Goal: Transaction & Acquisition: Obtain resource

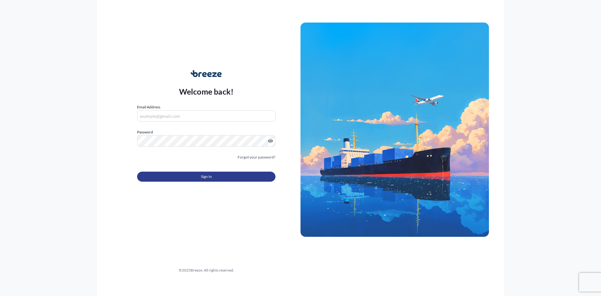
type input "[PERSON_NAME][EMAIL_ADDRESS][PERSON_NAME][DOMAIN_NAME]"
click at [212, 176] on button "Sign In" at bounding box center [206, 177] width 138 height 10
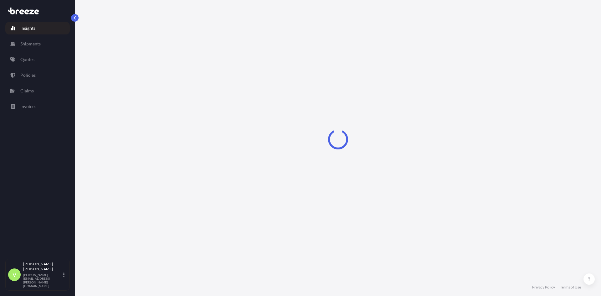
select select "2025"
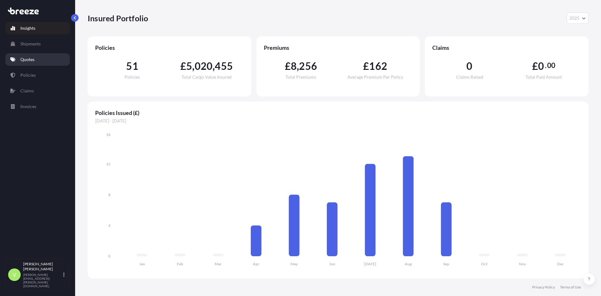
click at [31, 59] on p "Quotes" at bounding box center [27, 59] width 14 height 6
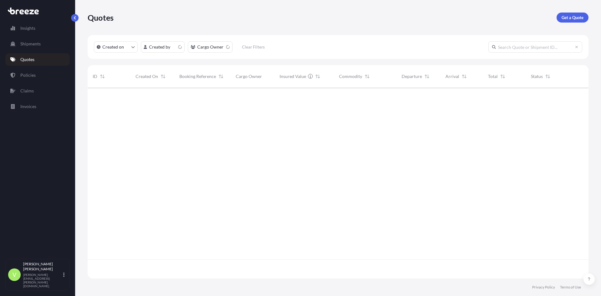
scroll to position [189, 496]
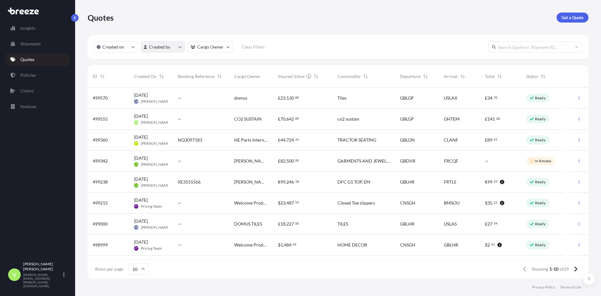
click at [180, 45] on html "Insights Shipments Quotes Policies Claims Invoices V [PERSON_NAME] [PERSON_NAME…" at bounding box center [300, 148] width 601 height 296
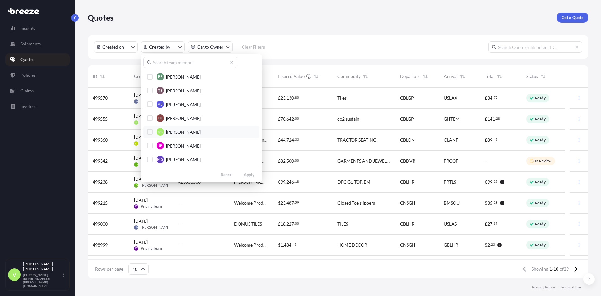
click at [150, 131] on div "Select Option" at bounding box center [150, 132] width 6 height 6
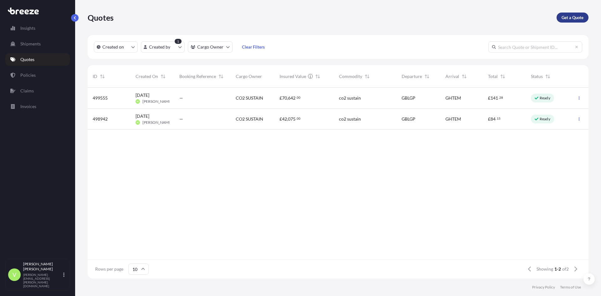
click at [574, 16] on p "Get a Quote" at bounding box center [573, 17] width 22 height 6
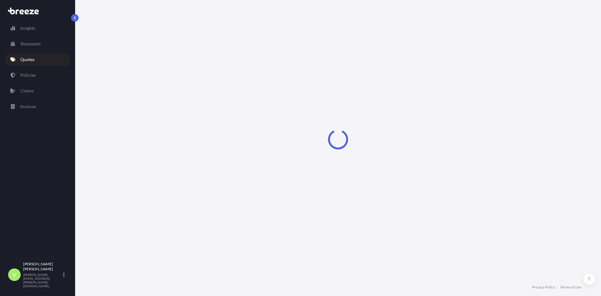
select select "Sea"
select select "1"
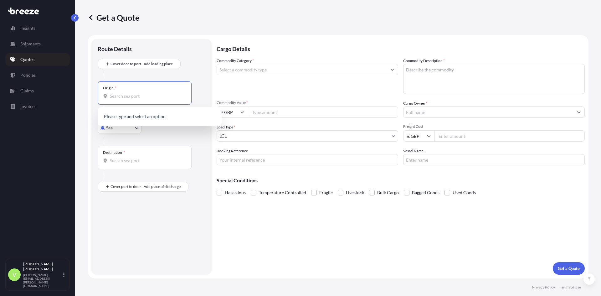
click at [126, 97] on input "Origin *" at bounding box center [147, 96] width 74 height 6
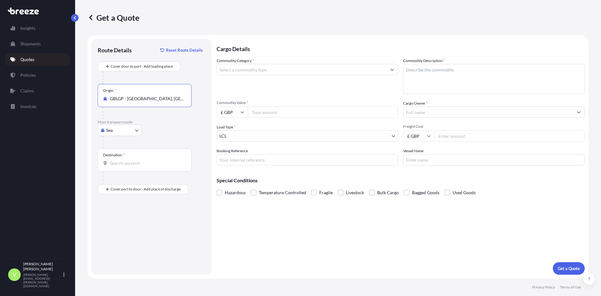
type input "GBLGP - [GEOGRAPHIC_DATA], [GEOGRAPHIC_DATA]"
click at [134, 162] on input "Destination *" at bounding box center [147, 163] width 74 height 6
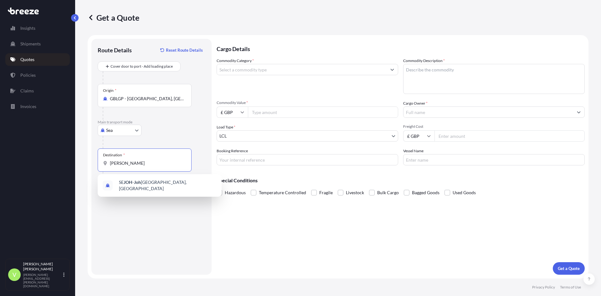
type input "J"
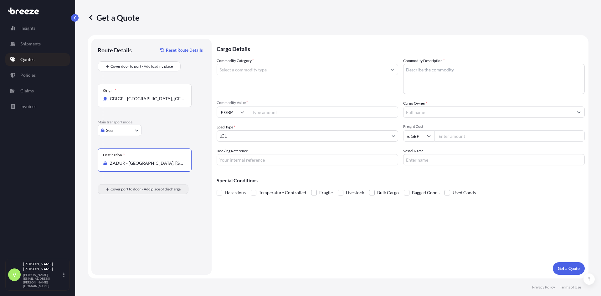
type input "ZADUR - [GEOGRAPHIC_DATA], [GEOGRAPHIC_DATA]"
click at [134, 226] on div "Place of Discharge" at bounding box center [145, 219] width 94 height 23
click at [134, 226] on input "Place of Discharge" at bounding box center [147, 222] width 74 height 6
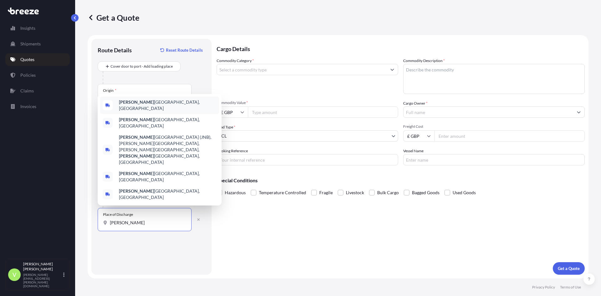
click at [149, 111] on span "[PERSON_NAME], [GEOGRAPHIC_DATA]" at bounding box center [168, 105] width 98 height 13
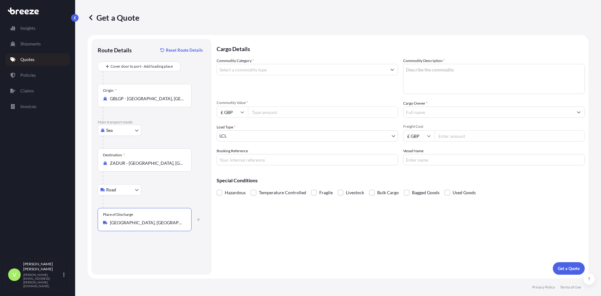
type input "[GEOGRAPHIC_DATA], [GEOGRAPHIC_DATA]"
click at [230, 69] on input "Commodity Category *" at bounding box center [302, 69] width 170 height 11
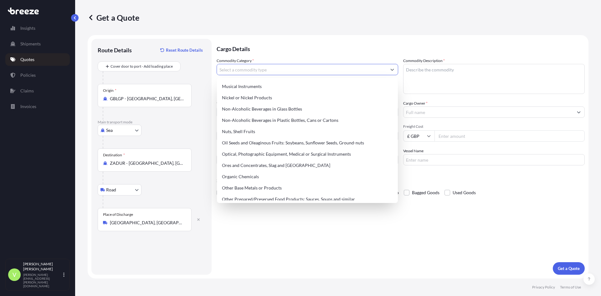
scroll to position [939, 0]
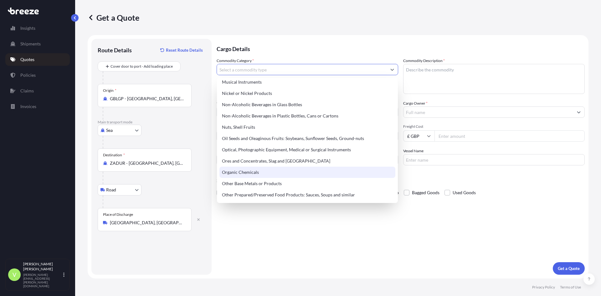
click at [240, 171] on div "Organic Chemicals" at bounding box center [307, 172] width 176 height 11
type input "Organic Chemicals"
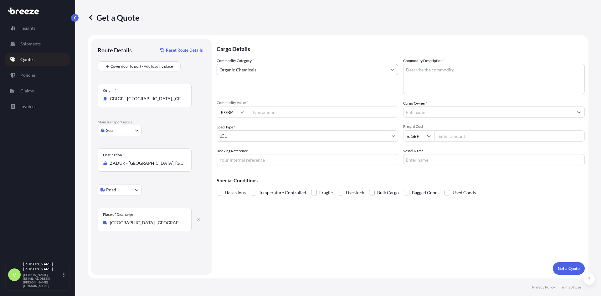
click at [268, 113] on input "Commodity Value *" at bounding box center [323, 111] width 150 height 11
type input "63000"
click at [249, 134] on body "Insights Shipments Quotes Policies Claims Invoices V [GEOGRAPHIC_DATA][PERSON_N…" at bounding box center [300, 148] width 601 height 296
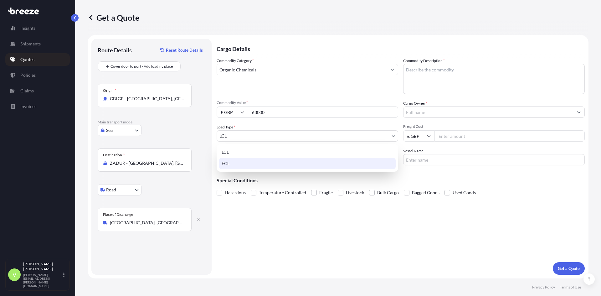
click at [233, 162] on div "FCL" at bounding box center [307, 163] width 177 height 11
select select "2"
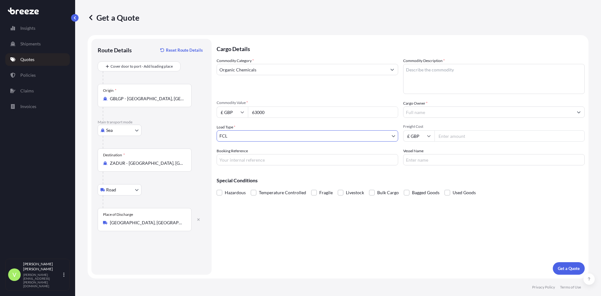
click at [232, 160] on input "Booking Reference" at bounding box center [308, 159] width 182 height 11
type input "BE3554947"
click at [428, 77] on textarea "Commodity Description *" at bounding box center [494, 79] width 182 height 30
type textarea "CO2 SUSTAIN NON IONIC LIQUID"
click at [423, 113] on input "Cargo Owner *" at bounding box center [489, 111] width 170 height 11
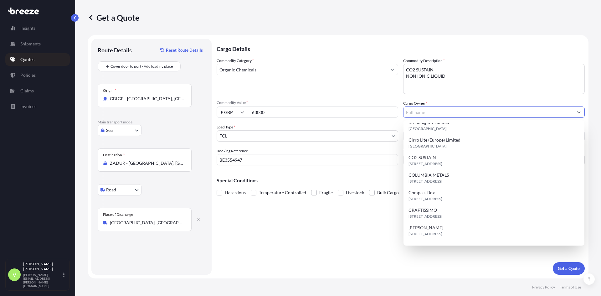
scroll to position [125, 0]
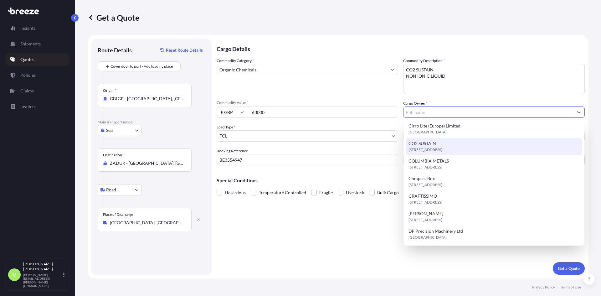
click at [431, 146] on span "CO2 SUSTAIN" at bounding box center [423, 143] width 28 height 6
type input "CO2 SUSTAIN"
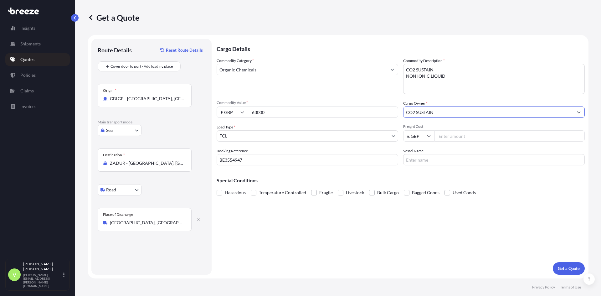
click at [443, 136] on input "Freight Cost" at bounding box center [510, 135] width 150 height 11
type input "1500"
click at [445, 159] on input "Vessel Name" at bounding box center [494, 159] width 182 height 11
type input "MSC [PERSON_NAME]"
click at [570, 269] on p "Get a Quote" at bounding box center [569, 268] width 22 height 6
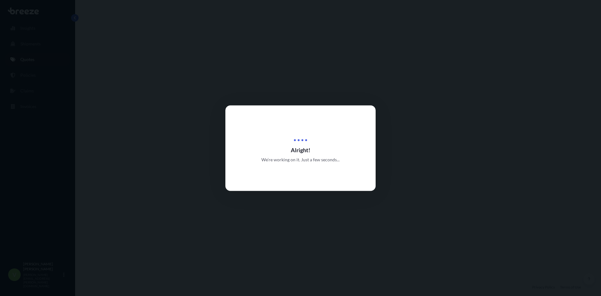
select select "Sea"
select select "Road"
select select "2"
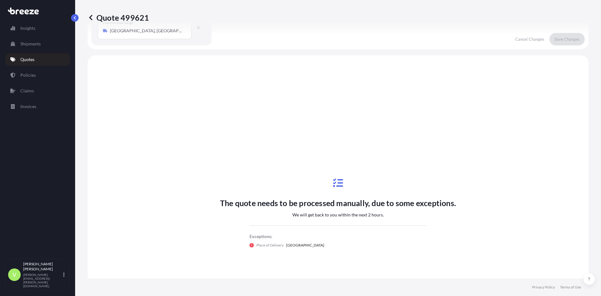
scroll to position [213, 0]
